Goal: Information Seeking & Learning: Learn about a topic

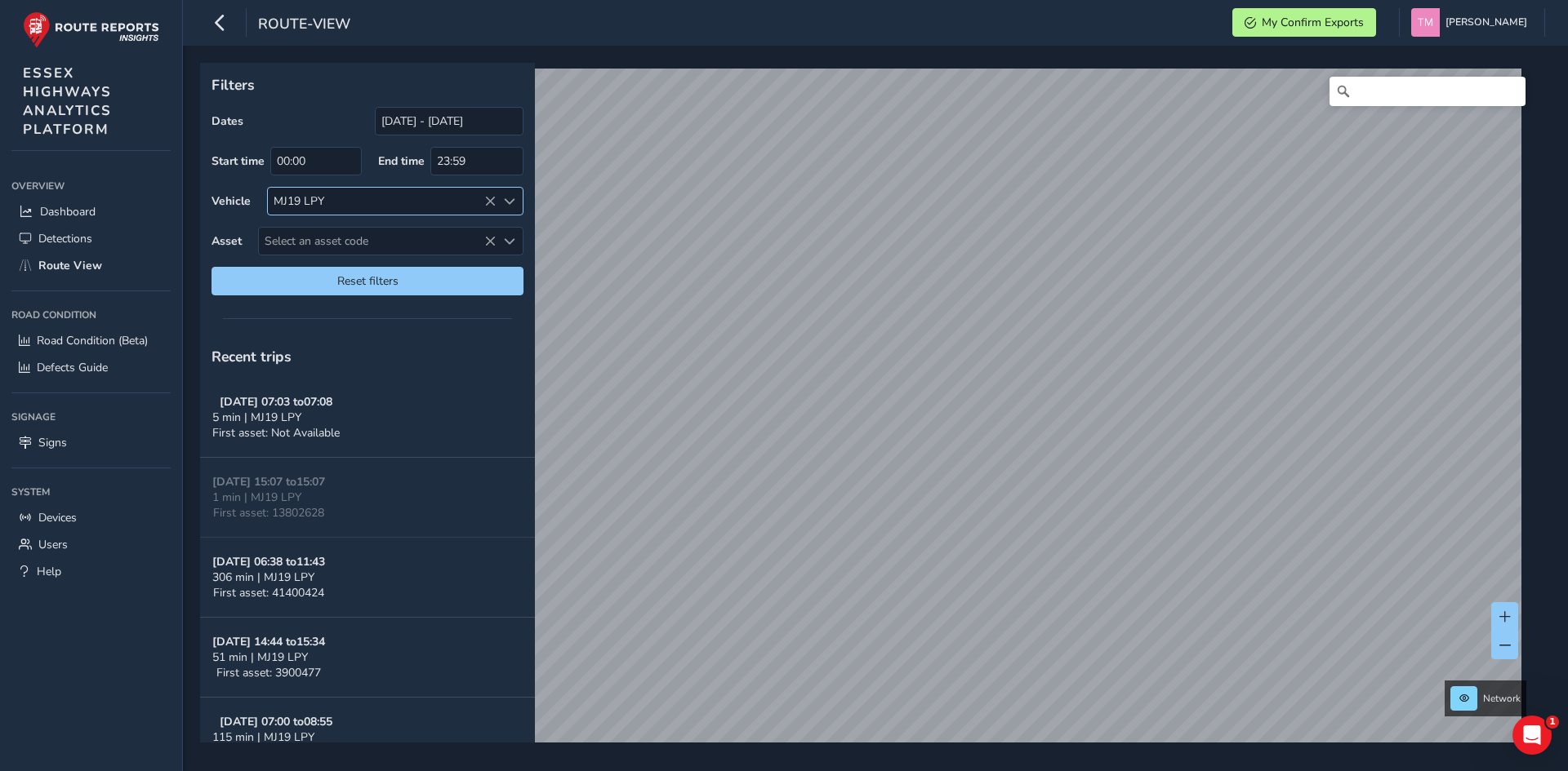
click at [486, 200] on icon at bounding box center [490, 201] width 12 height 12
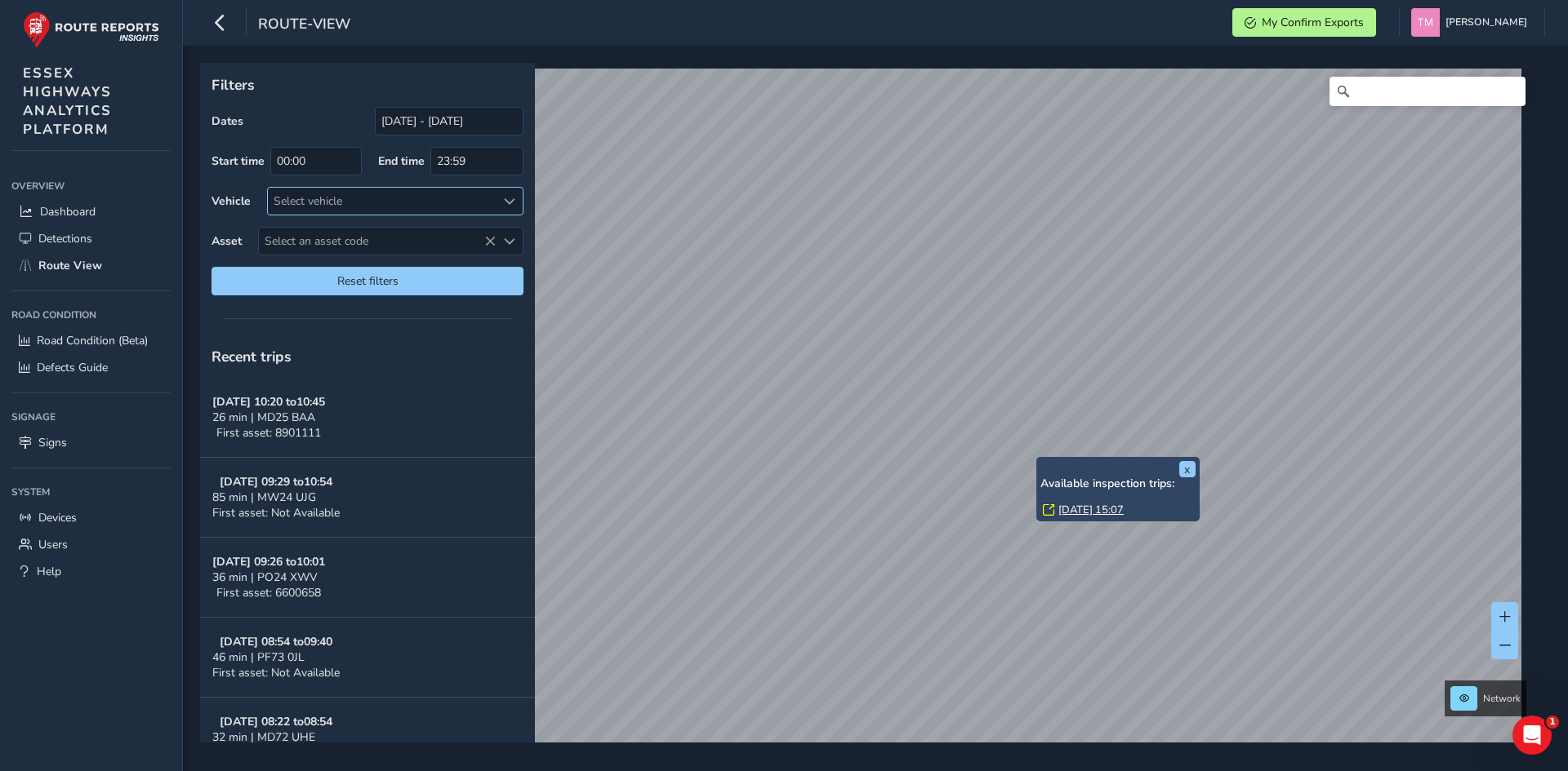
click at [1070, 509] on link "[DATE] 15:07" at bounding box center [1091, 510] width 66 height 14
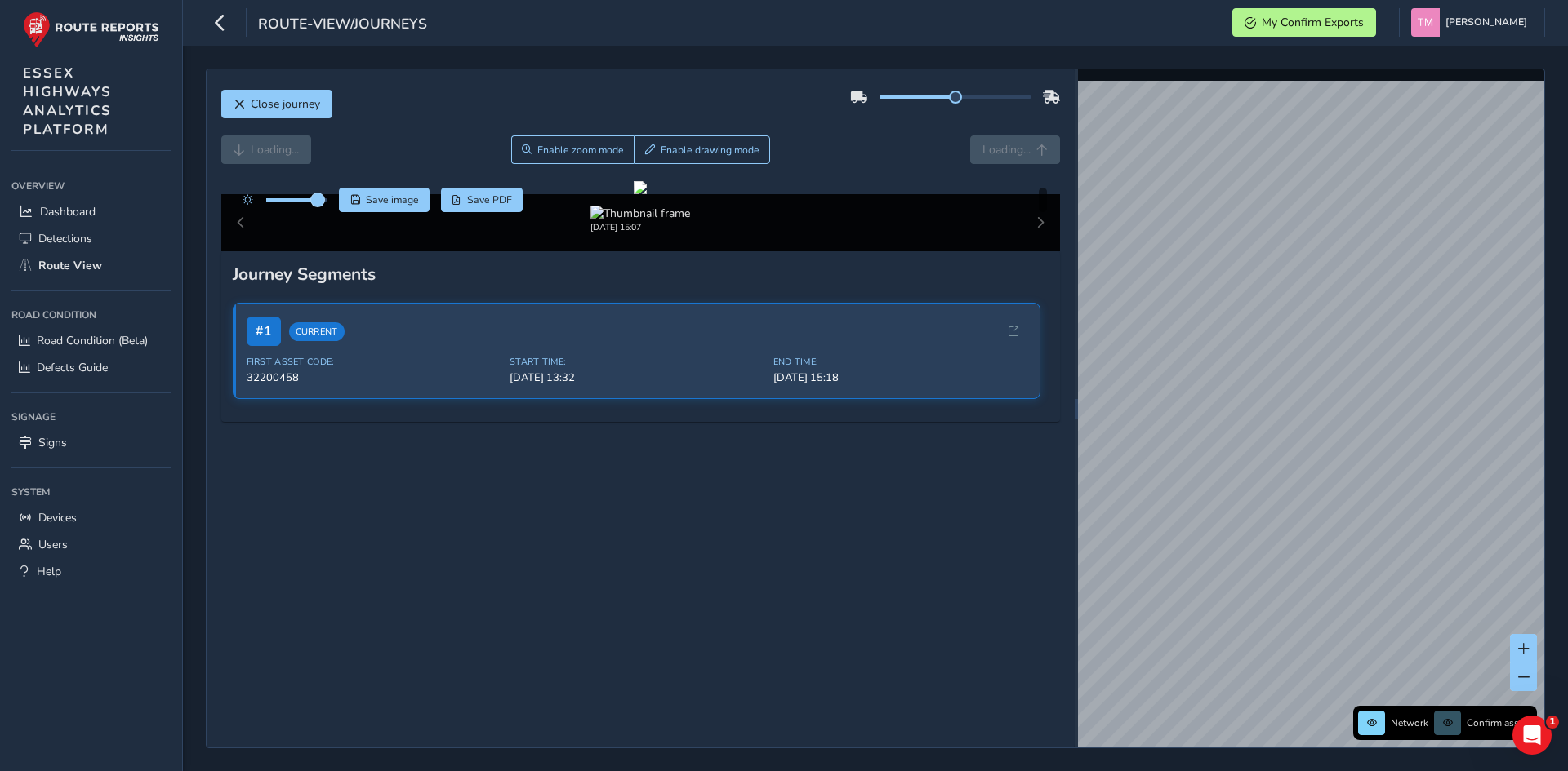
drag, startPoint x: 303, startPoint y: 200, endPoint x: 318, endPoint y: 200, distance: 15.0
click at [318, 200] on span at bounding box center [317, 199] width 13 height 13
click at [646, 194] on div at bounding box center [640, 188] width 13 height 13
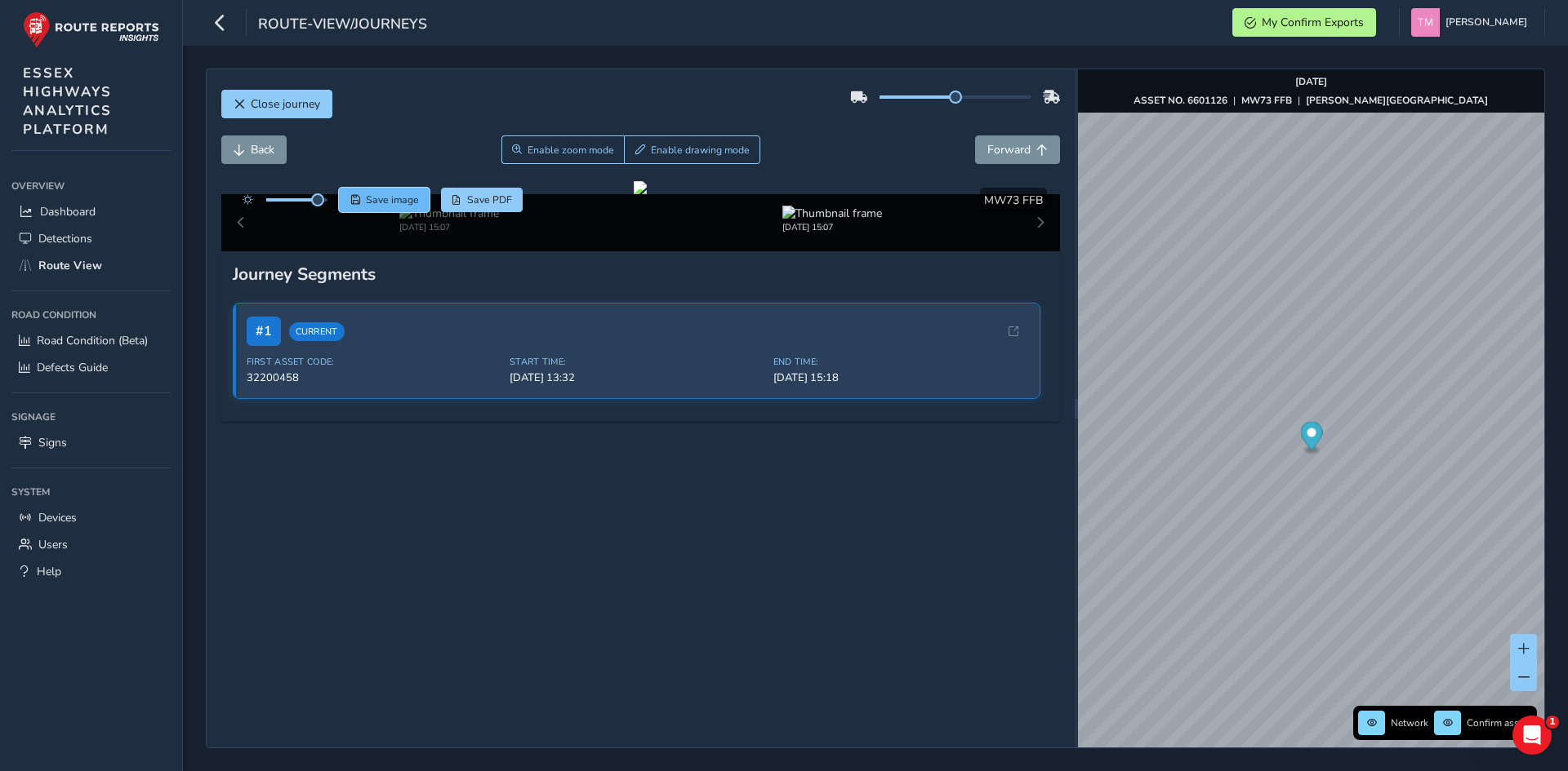
click at [391, 207] on span "Save image" at bounding box center [392, 199] width 53 height 13
click at [646, 194] on div at bounding box center [640, 188] width 13 height 13
